Goal: Task Accomplishment & Management: Manage account settings

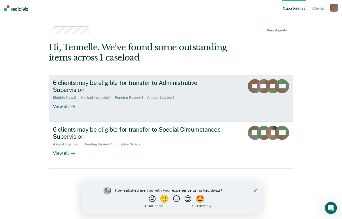
click at [74, 105] on icon at bounding box center [73, 107] width 4 height 4
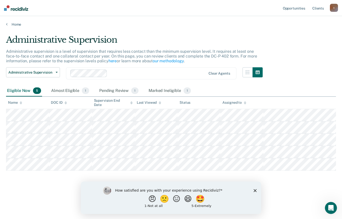
click at [36, 91] on span "5" at bounding box center [37, 91] width 8 height 7
click at [57, 72] on icon "button" at bounding box center [57, 72] width 2 height 1
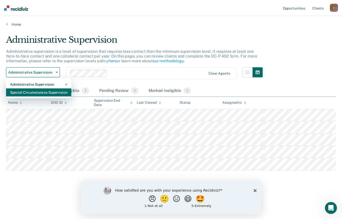
click at [64, 91] on div "Special Circumstances Supervision" at bounding box center [38, 93] width 57 height 8
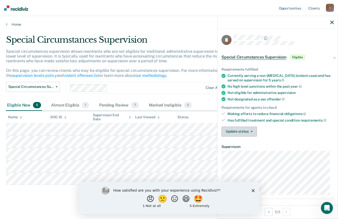
click at [251, 131] on icon "button" at bounding box center [252, 131] width 2 height 1
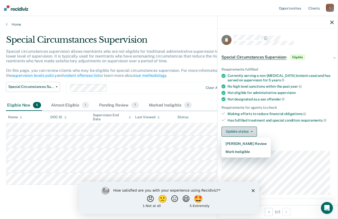
click at [251, 153] on button "Mark Ineligible" at bounding box center [245, 152] width 49 height 8
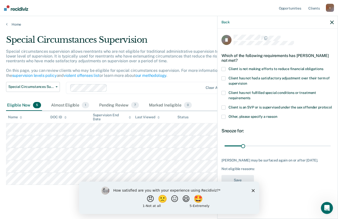
scroll to position [2, 0]
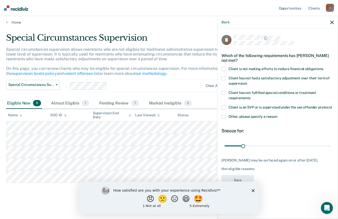
click at [227, 79] on label "Client has not had a satisfactory adjustment over their term of supervision" at bounding box center [277, 82] width 112 height 11
click at [226, 68] on label "Client is not making efforts to reduce financial obligations" at bounding box center [277, 69] width 112 height 5
click at [225, 93] on span at bounding box center [223, 93] width 4 height 4
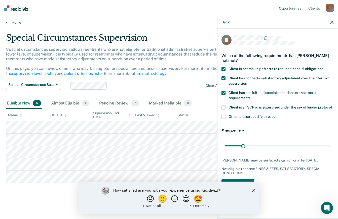
click at [254, 190] on div "How satisfied are you with your experience using Recidiviz? 😠 🙁 😑 😄 🤩 1 - Not a…" at bounding box center [169, 198] width 180 height 32
click at [252, 192] on icon "Close survey" at bounding box center [252, 190] width 3 height 3
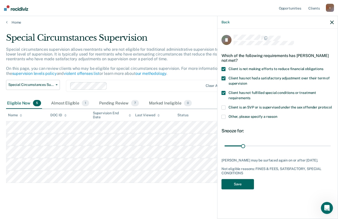
click at [247, 183] on button "Save" at bounding box center [237, 184] width 32 height 10
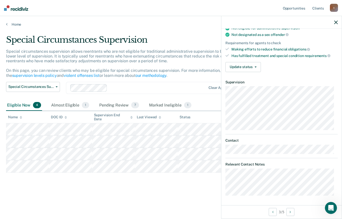
scroll to position [96, 0]
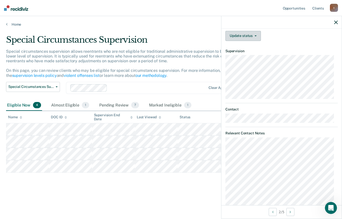
click at [255, 35] on icon "button" at bounding box center [255, 35] width 2 height 1
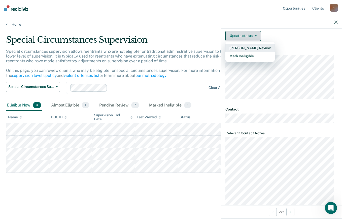
click at [261, 46] on button "[PERSON_NAME] Review" at bounding box center [249, 48] width 49 height 8
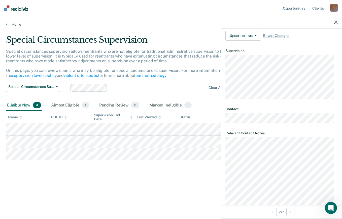
scroll to position [65, 0]
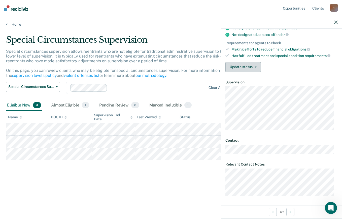
click at [254, 67] on icon "button" at bounding box center [255, 67] width 2 height 1
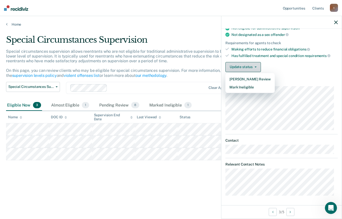
click at [258, 89] on button "Mark Ineligible" at bounding box center [249, 87] width 49 height 8
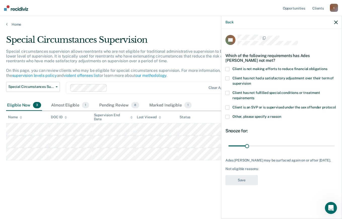
click at [298, 67] on span "Client is not making efforts to reduce financial obligations" at bounding box center [279, 69] width 95 height 4
click at [230, 115] on label "Other, please specify a reason" at bounding box center [281, 117] width 112 height 5
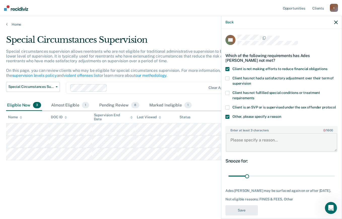
click at [262, 145] on textarea "Enter at least 3 characters 0 / 1600" at bounding box center [281, 142] width 111 height 19
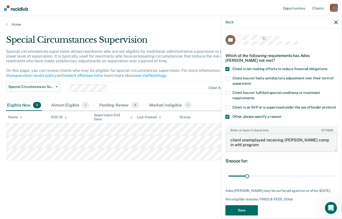
scroll to position [6, 0]
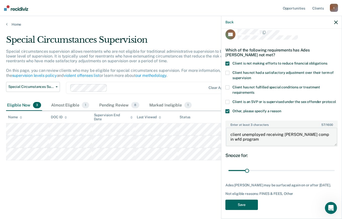
type textarea "client unemployed receiving [PERSON_NAME] comp in wfd program"
click at [251, 210] on button "Save" at bounding box center [241, 205] width 32 height 10
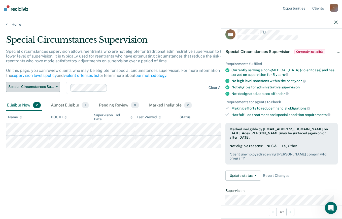
click at [51, 87] on span "Special Circumstances Supervision" at bounding box center [30, 87] width 45 height 4
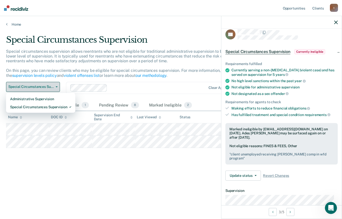
click at [60, 108] on div "Special Circumstances Supervision" at bounding box center [40, 107] width 61 height 8
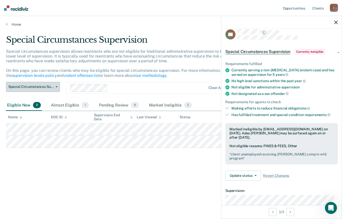
click at [29, 87] on span "Special Circumstances Supervision" at bounding box center [30, 87] width 45 height 4
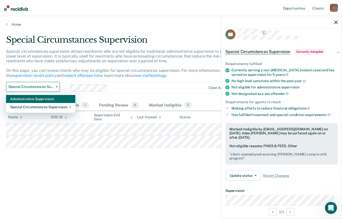
click at [29, 98] on div "Administrative Supervision" at bounding box center [40, 99] width 61 height 8
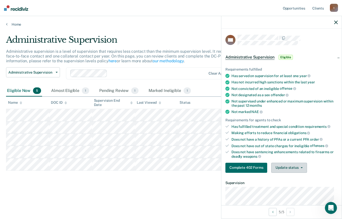
click at [302, 168] on icon "button" at bounding box center [302, 168] width 2 height 1
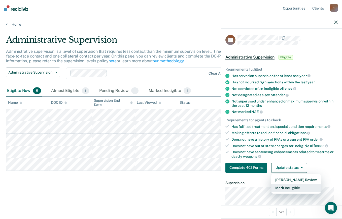
click at [296, 187] on button "Mark Ineligible" at bounding box center [295, 188] width 49 height 8
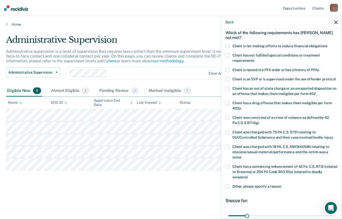
scroll to position [25, 0]
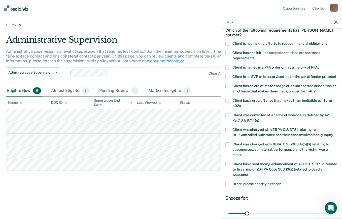
click at [226, 187] on span at bounding box center [227, 184] width 4 height 4
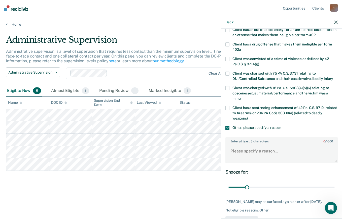
scroll to position [86, 0]
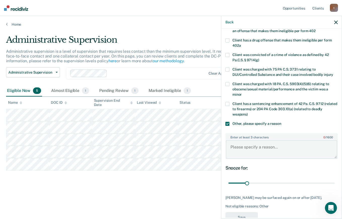
click at [287, 152] on textarea "Enter at least 3 characters 0 / 1600" at bounding box center [281, 149] width 111 height 19
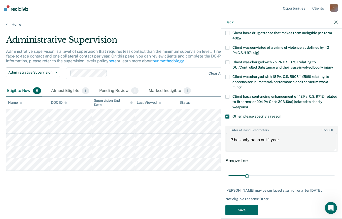
scroll to position [109, 0]
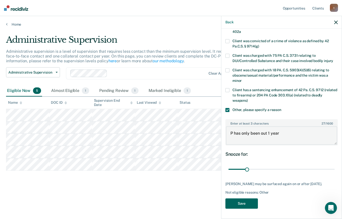
type textarea "P has only been out 1 year"
click at [247, 205] on button "Save" at bounding box center [241, 204] width 32 height 10
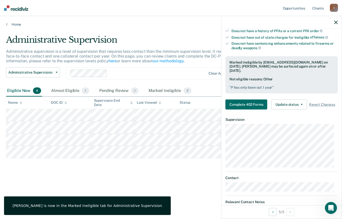
click at [200, 176] on div "Administrative Supervision Administrative supervision is a level of supervision…" at bounding box center [171, 108] width 330 height 147
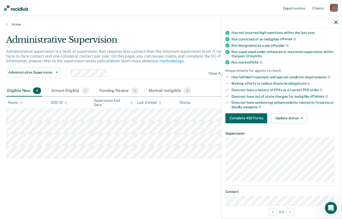
scroll to position [0, 0]
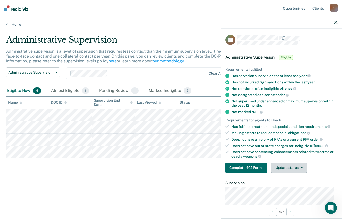
click at [297, 165] on button "Update status" at bounding box center [288, 168] width 35 height 10
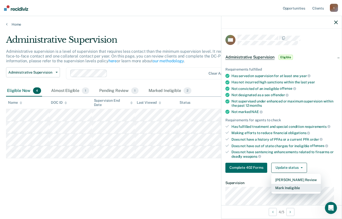
click at [300, 189] on button "Mark Ineligible" at bounding box center [295, 188] width 49 height 8
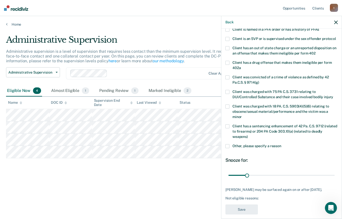
scroll to position [78, 0]
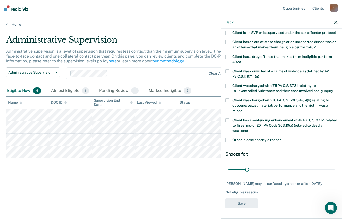
click at [228, 138] on span at bounding box center [227, 140] width 4 height 4
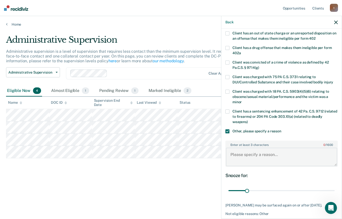
click at [266, 160] on textarea "Enter at least 3 characters 0 / 1600" at bounding box center [281, 157] width 111 height 19
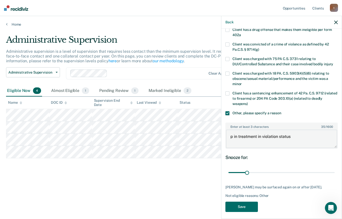
scroll to position [109, 0]
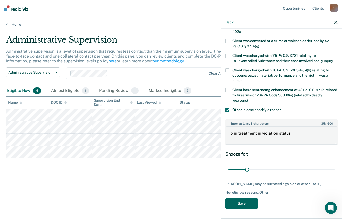
type textarea "p in treatment in violation status"
click at [248, 206] on button "Save" at bounding box center [241, 204] width 32 height 10
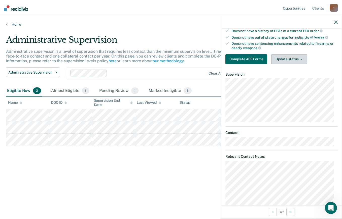
click at [296, 58] on button "Update status" at bounding box center [288, 59] width 35 height 10
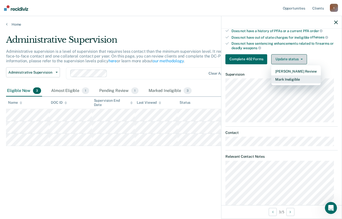
click at [293, 80] on button "Mark Ineligible" at bounding box center [295, 80] width 49 height 8
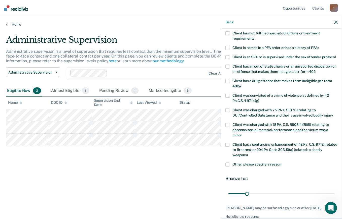
scroll to position [0, 0]
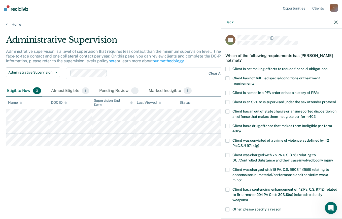
click at [242, 69] on span "Client is not making efforts to reduce financial obligations" at bounding box center [279, 69] width 95 height 4
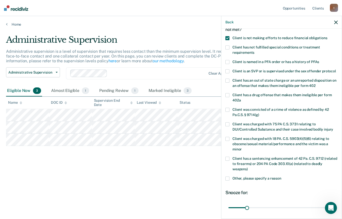
scroll to position [78, 0]
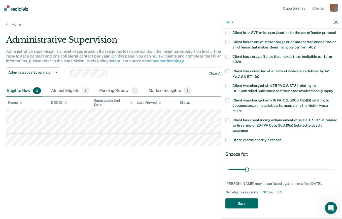
click at [227, 138] on span at bounding box center [227, 140] width 4 height 4
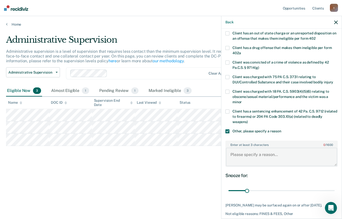
click at [269, 160] on textarea "Enter at least 3 characters 0 / 1600" at bounding box center [281, 157] width 111 height 19
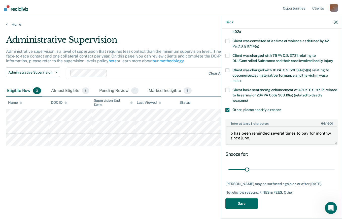
type textarea "p has been reminded several times to pay fcr monthly since june"
click at [248, 203] on button "Save" at bounding box center [241, 204] width 32 height 10
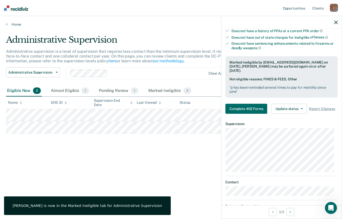
click at [192, 157] on div "Administrative Supervision Administrative supervision is a level of supervision…" at bounding box center [171, 108] width 330 height 147
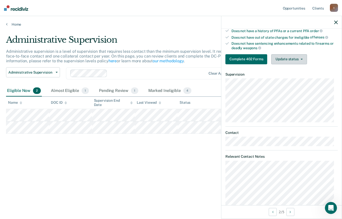
click at [295, 57] on button "Update status" at bounding box center [288, 59] width 35 height 10
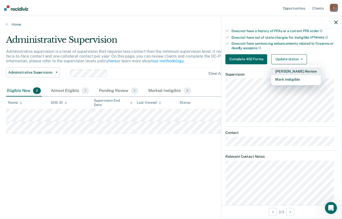
click at [307, 69] on button "[PERSON_NAME] Review" at bounding box center [295, 71] width 49 height 8
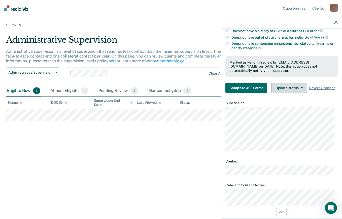
click at [192, 161] on div "Administrative Supervision Administrative supervision is a level of supervision…" at bounding box center [171, 108] width 330 height 147
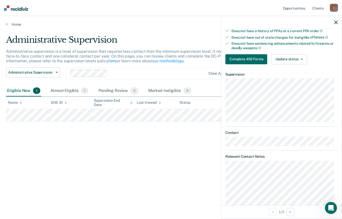
click at [300, 60] on button "Update status" at bounding box center [288, 59] width 35 height 10
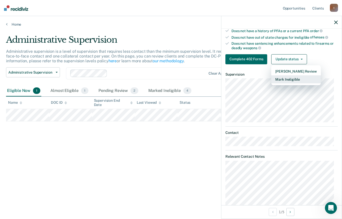
click at [300, 79] on button "Mark Ineligible" at bounding box center [295, 80] width 49 height 8
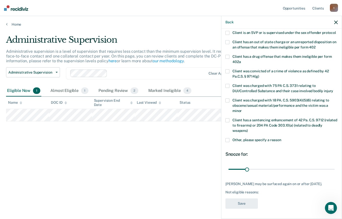
scroll to position [78, 0]
click at [247, 138] on span "Other, please specify a reason" at bounding box center [256, 140] width 49 height 4
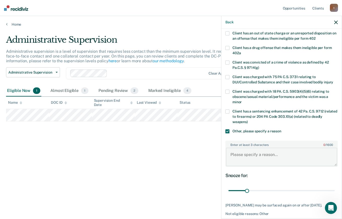
click at [261, 161] on textarea "Enter at least 3 characters 0 / 1600" at bounding box center [281, 157] width 111 height 19
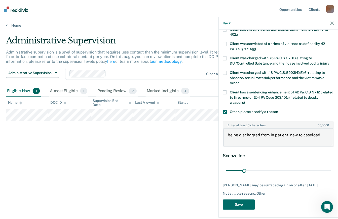
scroll to position [109, 0]
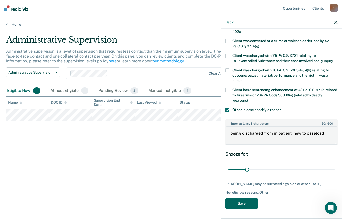
type textarea "being discharged from in patient. new to caseload"
click at [251, 207] on button "Save" at bounding box center [241, 204] width 32 height 10
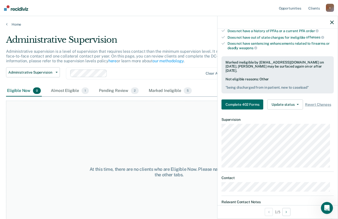
click at [172, 142] on div "At this time, there are no clients who are Eligible Now. Please navigate to one…" at bounding box center [169, 172] width 326 height 143
click at [190, 143] on div "At this time, there are no clients who are Eligible Now. Please navigate to one…" at bounding box center [169, 172] width 326 height 143
